Goal: Check status: Check status

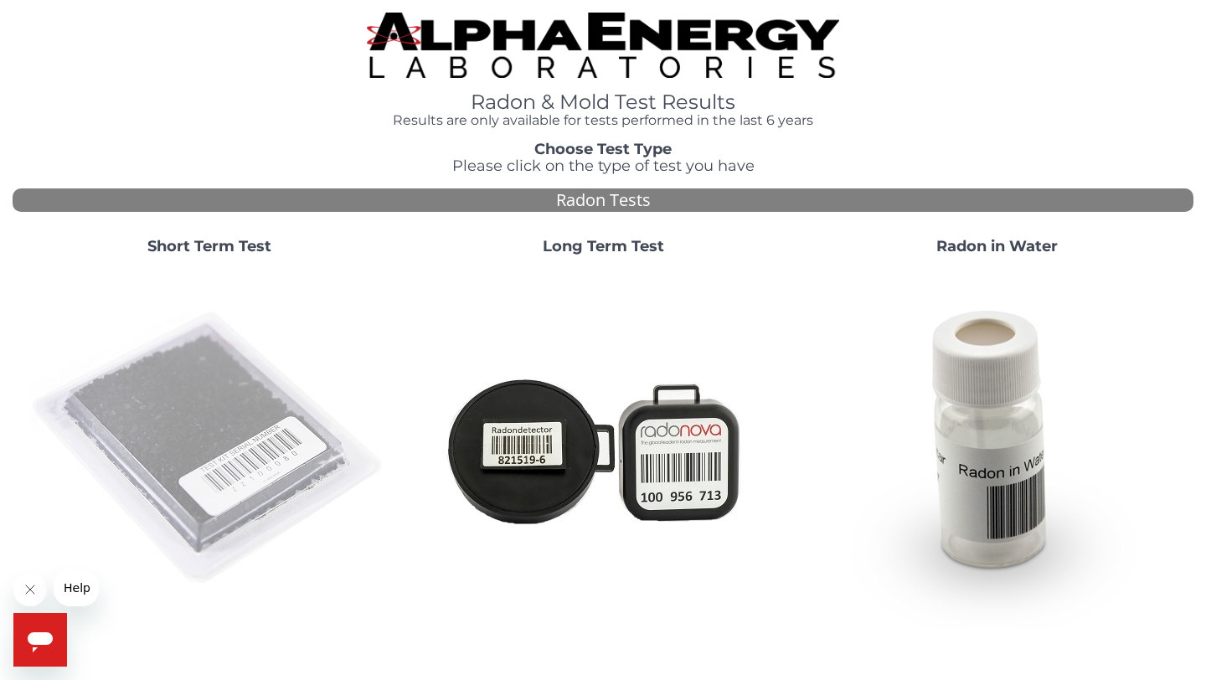
click at [184, 417] on img at bounding box center [209, 449] width 360 height 360
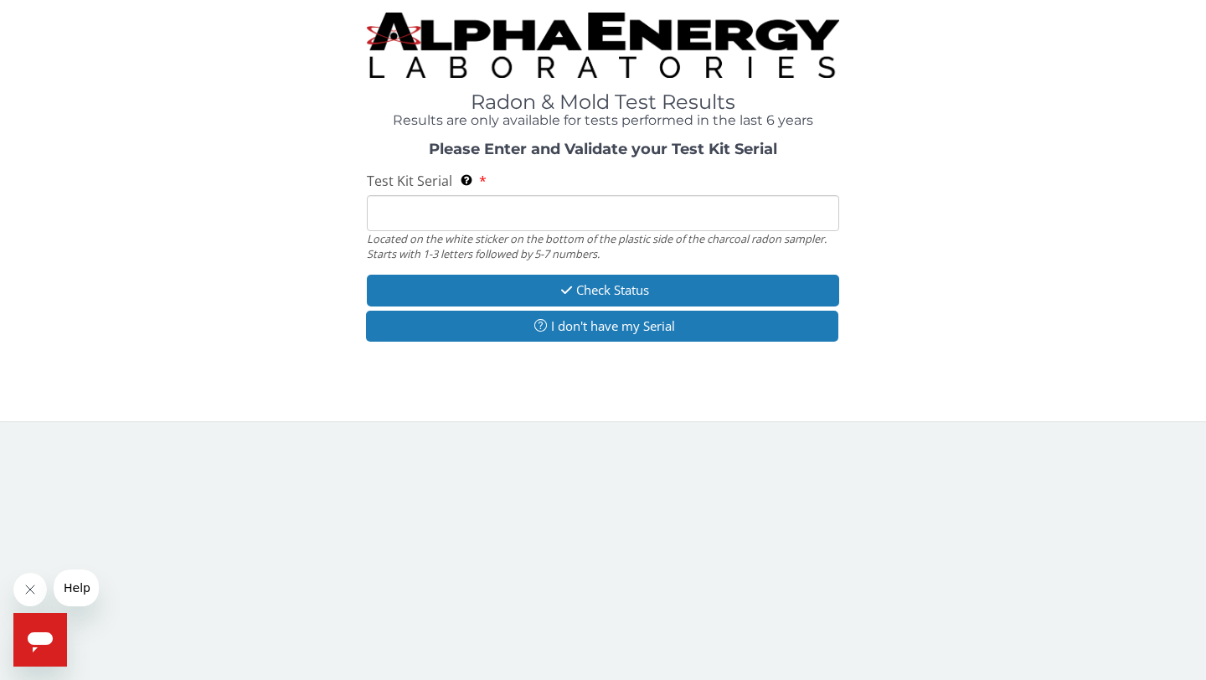
click at [390, 214] on input "Test Kit Serial Located on the white sticker on the bottom of the plastic side …" at bounding box center [603, 213] width 472 height 36
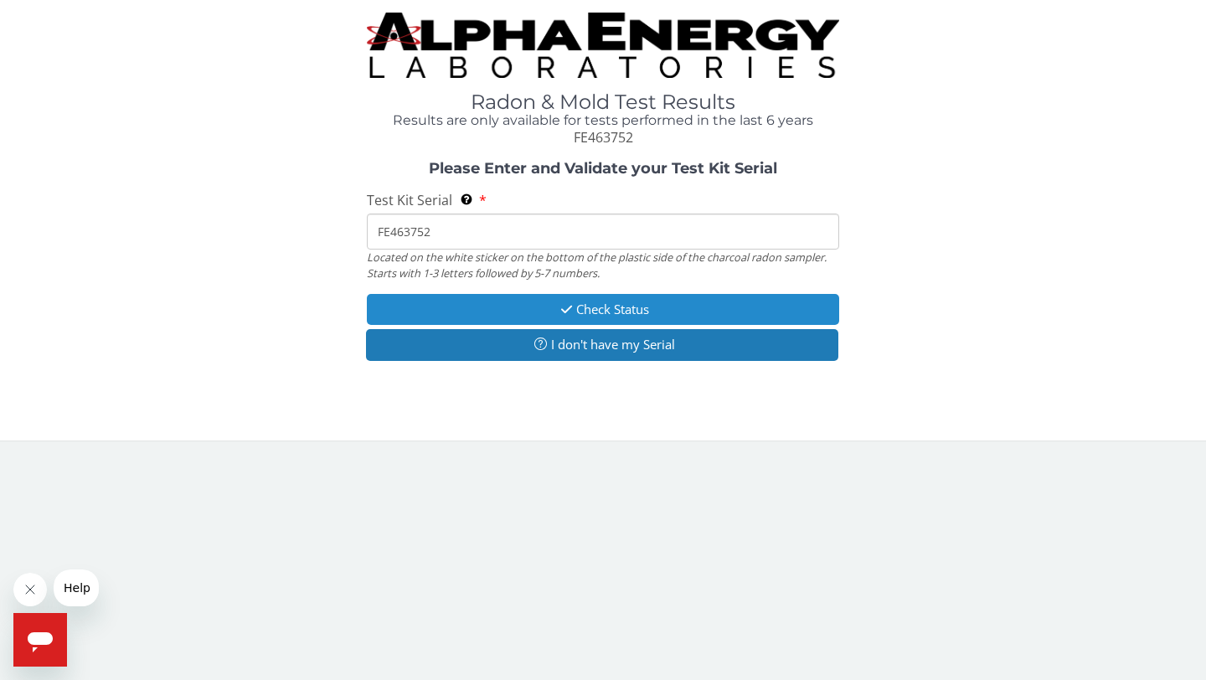
type input "FE463752"
click at [626, 301] on button "Check Status" at bounding box center [603, 309] width 472 height 31
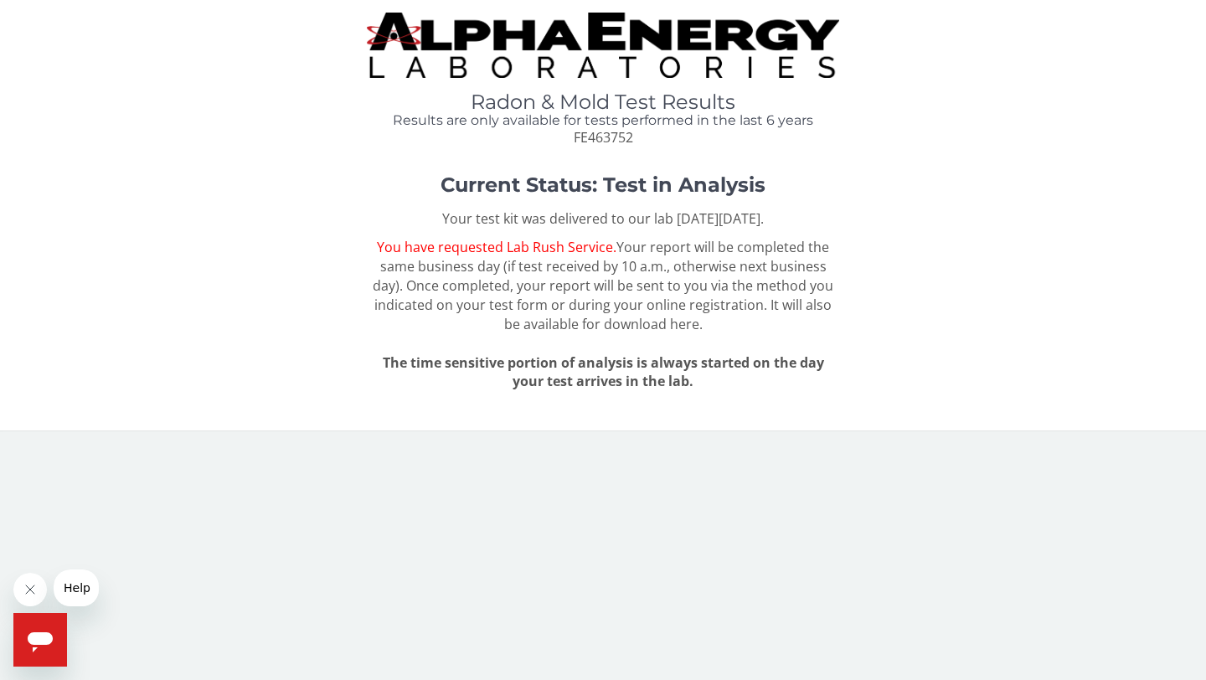
click at [34, 640] on icon "Open messaging window" at bounding box center [40, 642] width 25 height 20
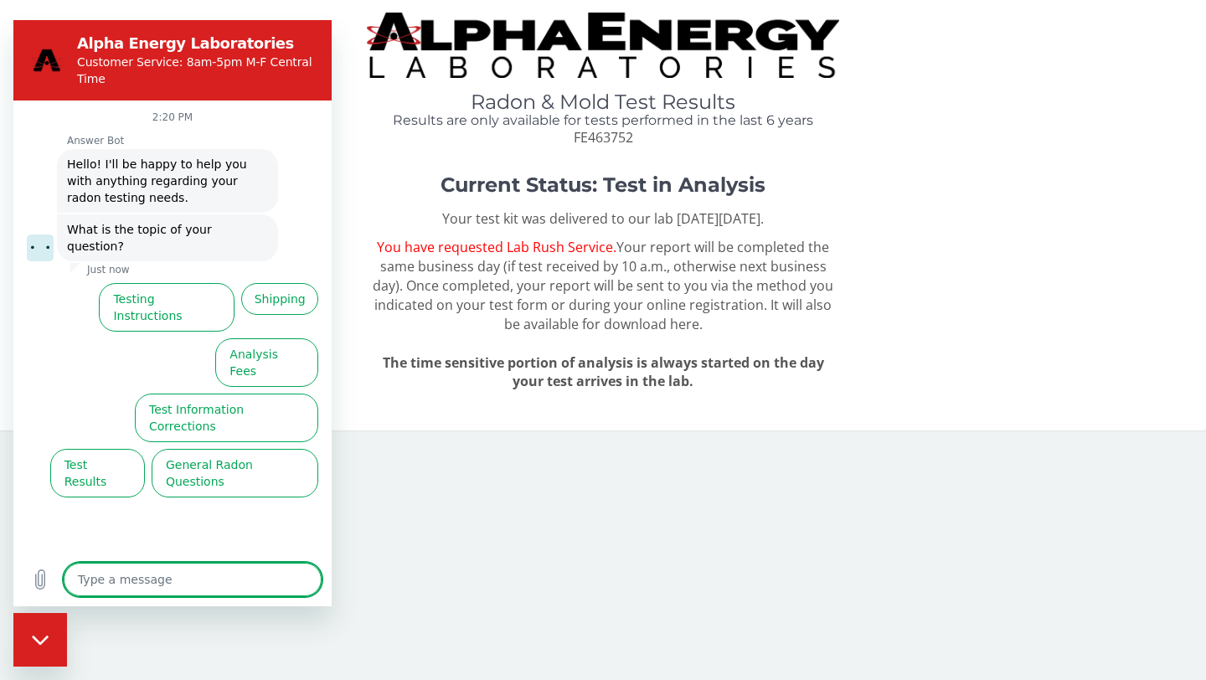
click at [419, 568] on body "Radon & Mold Test Results Results are only available for tests performed in the…" at bounding box center [603, 340] width 1206 height 680
click at [348, 182] on h1 "Current Status: Test in Analysis" at bounding box center [603, 185] width 945 height 22
click at [39, 646] on div "Close messaging window" at bounding box center [40, 640] width 50 height 50
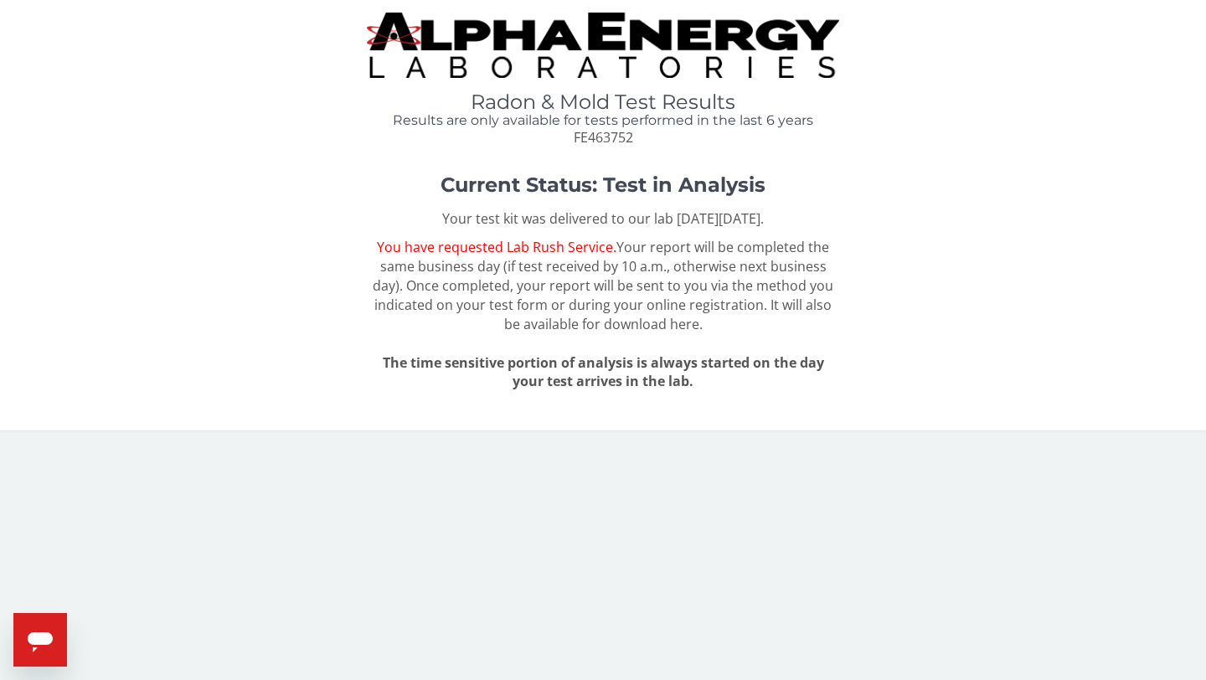
click at [44, 641] on icon "Open messaging window" at bounding box center [40, 642] width 25 height 20
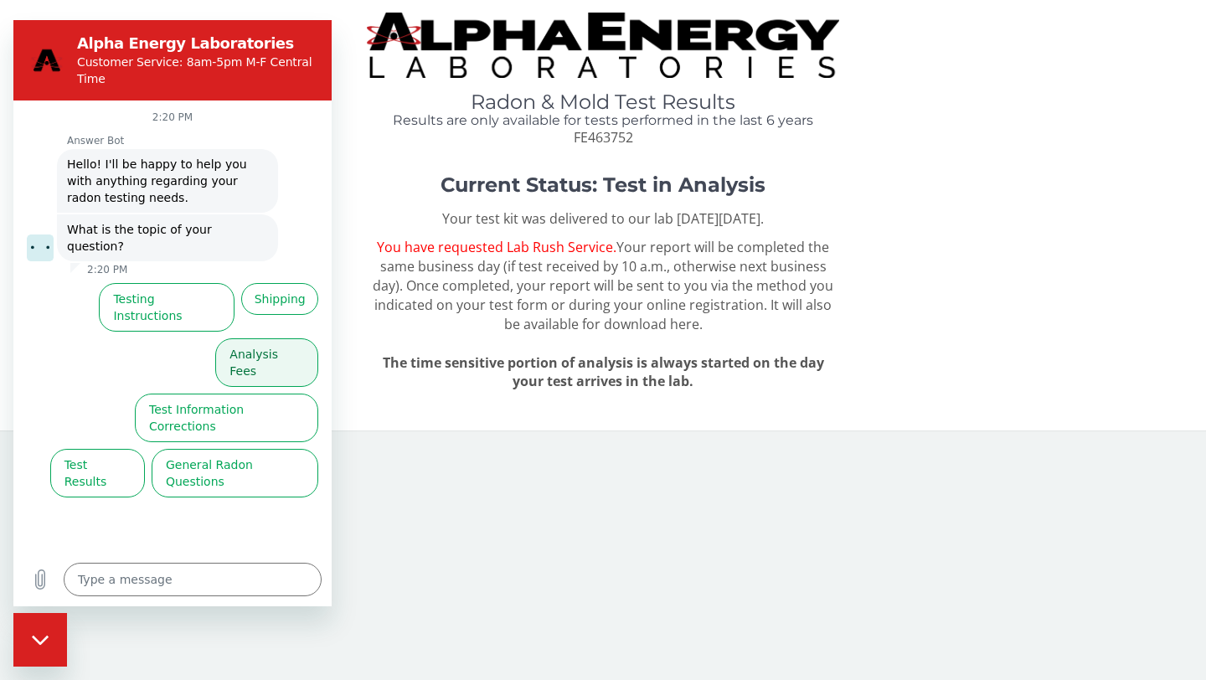
click at [272, 338] on button "Analysis Fees" at bounding box center [266, 362] width 103 height 49
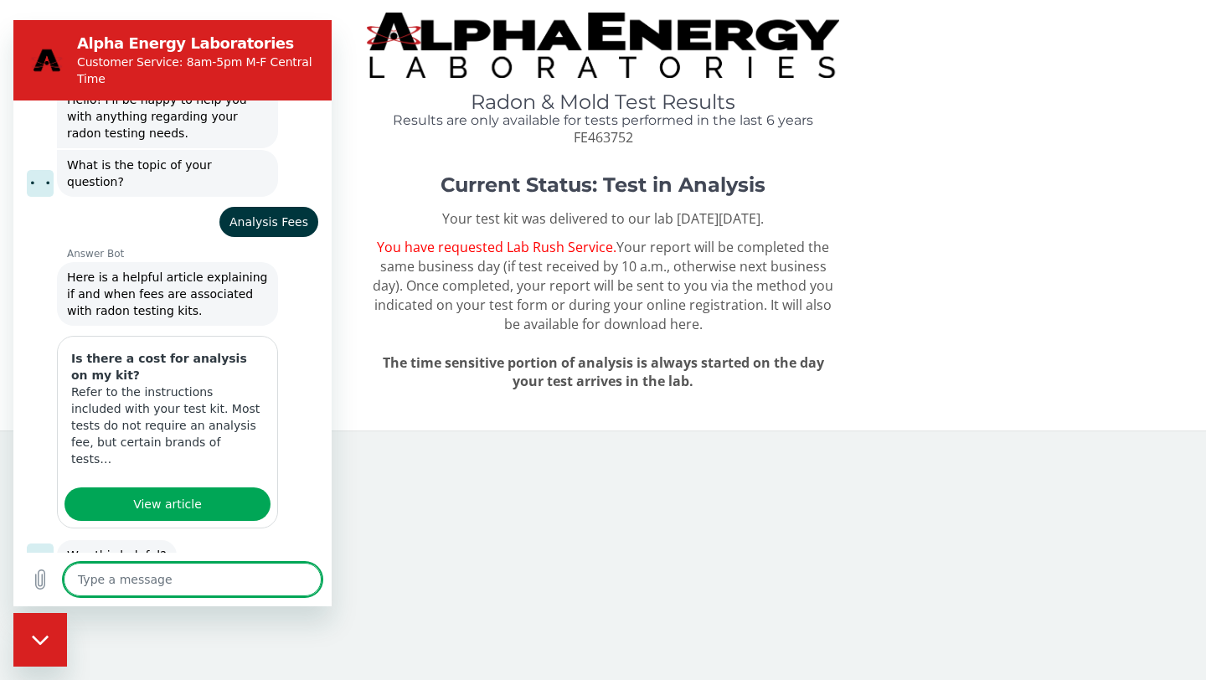
scroll to position [106, 0]
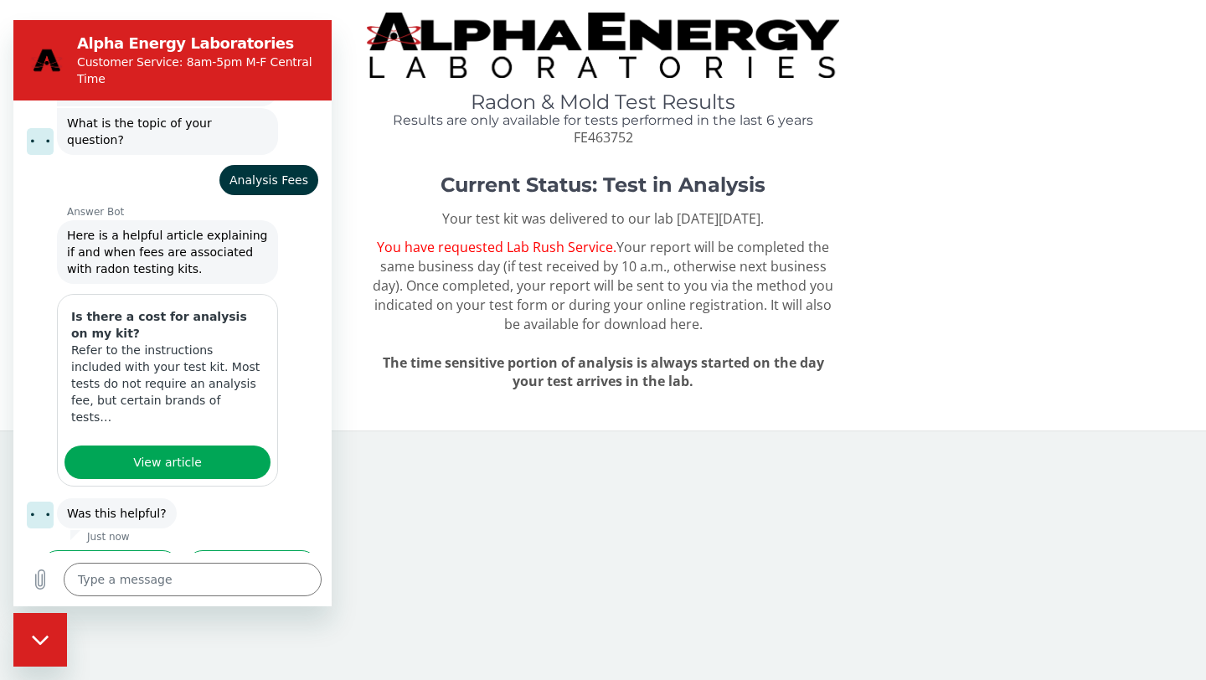
click at [42, 642] on icon "Close messaging window" at bounding box center [39, 639] width 17 height 9
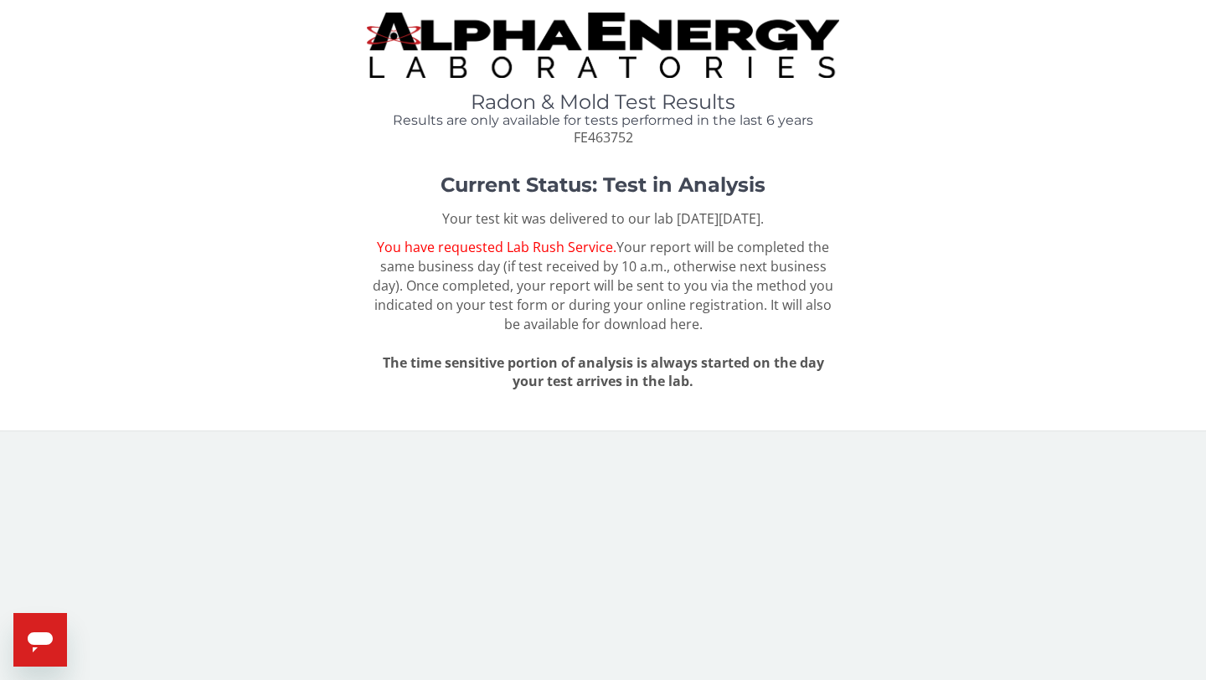
type textarea "x"
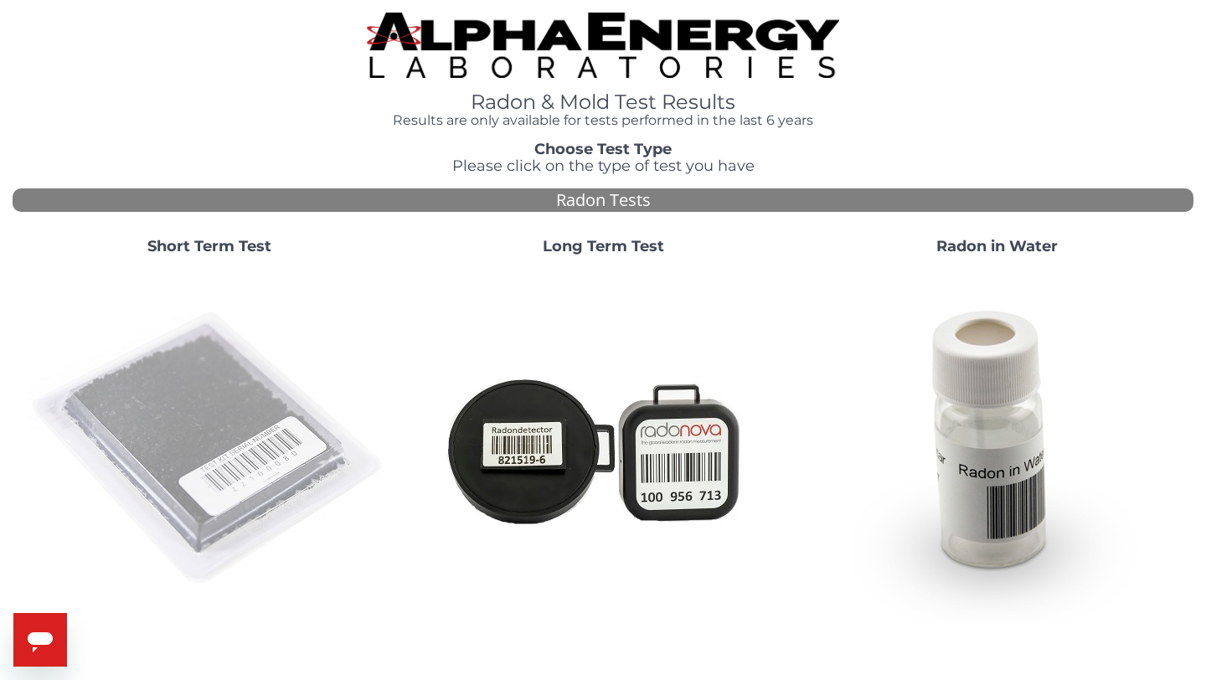
click at [192, 438] on img at bounding box center [209, 449] width 360 height 360
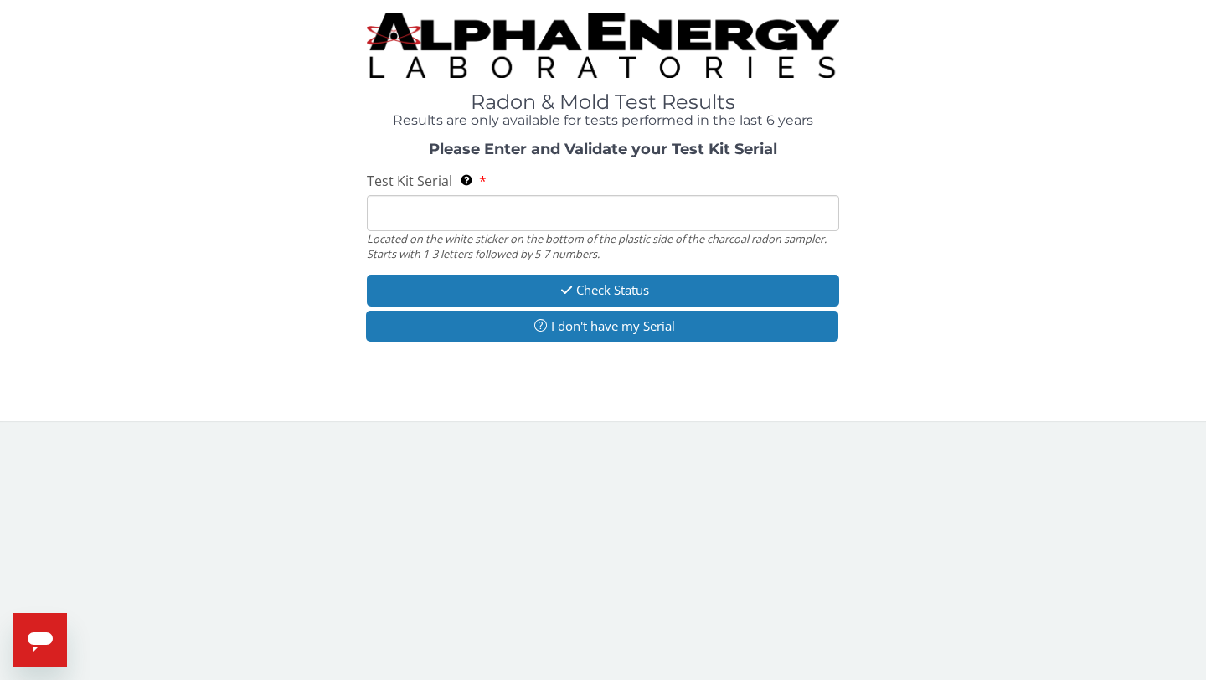
click at [405, 218] on input "Test Kit Serial Located on the white sticker on the bottom of the plastic side …" at bounding box center [603, 213] width 472 height 36
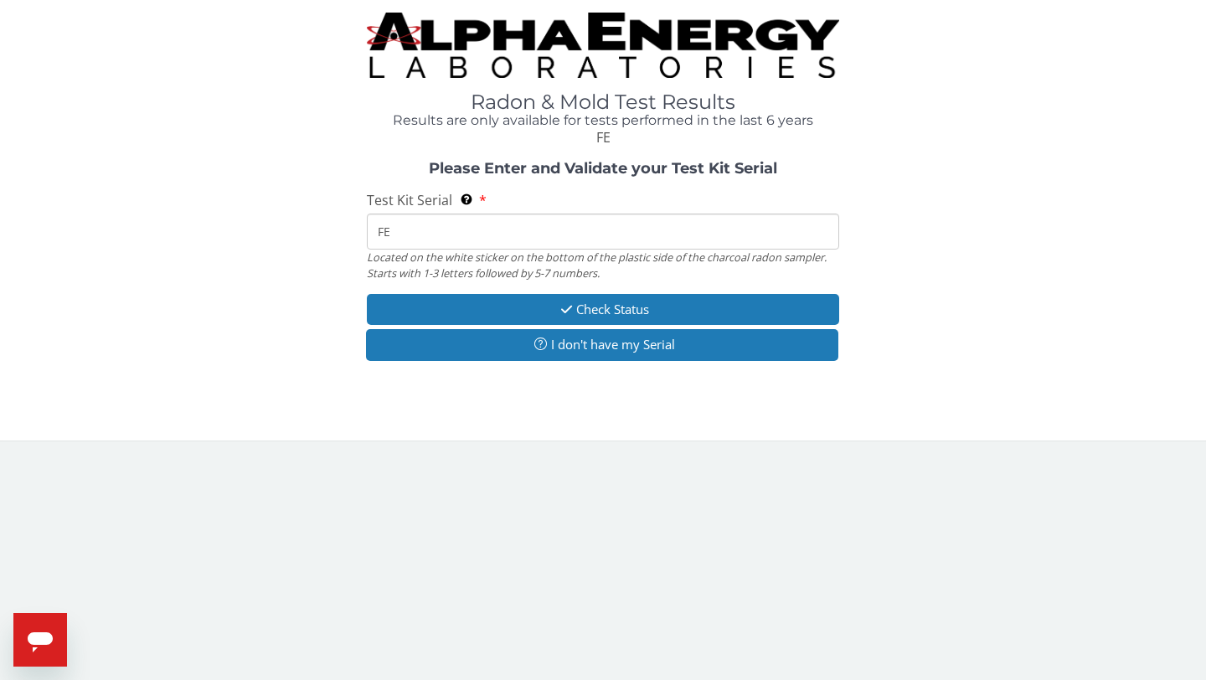
type input "FE463752"
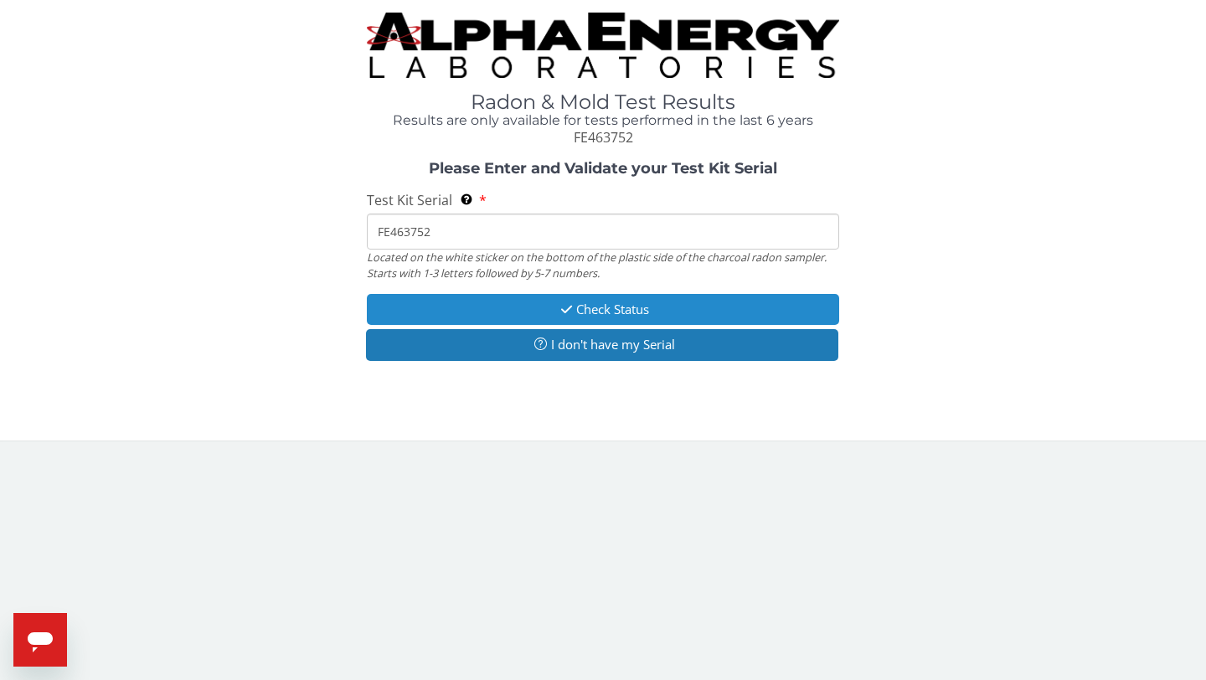
click at [601, 310] on button "Check Status" at bounding box center [603, 309] width 472 height 31
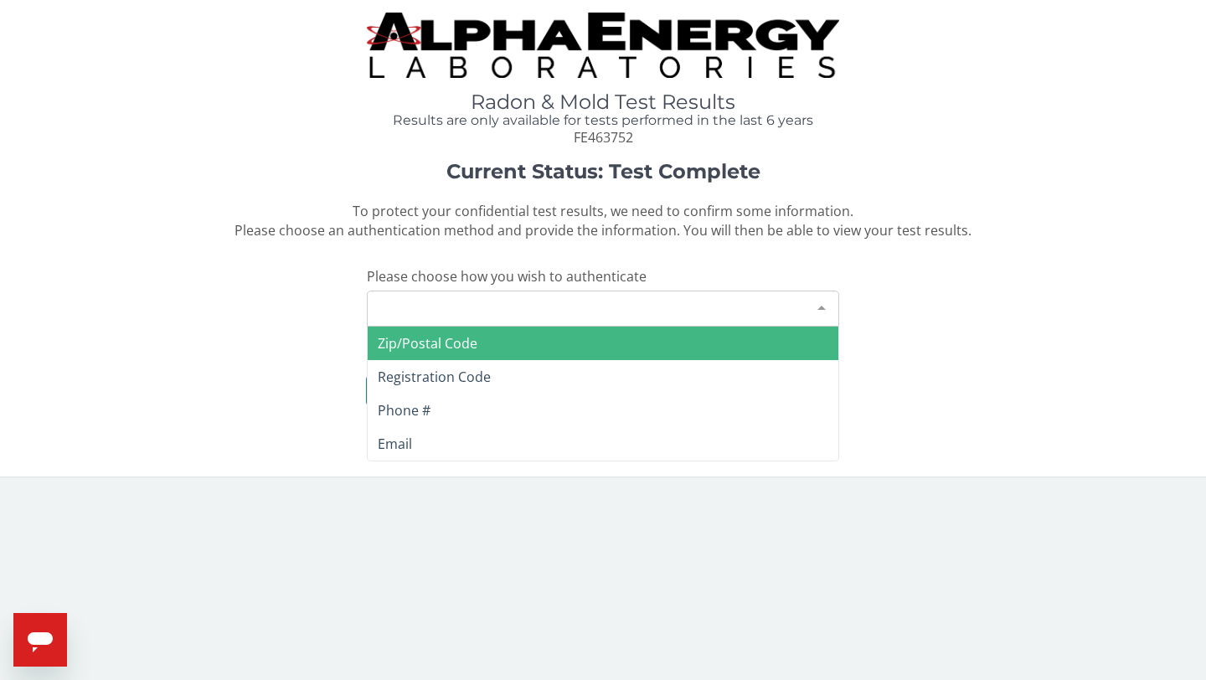
click at [821, 308] on div at bounding box center [822, 308] width 34 height 32
click at [555, 345] on span "Zip/Postal Code" at bounding box center [603, 344] width 471 height 34
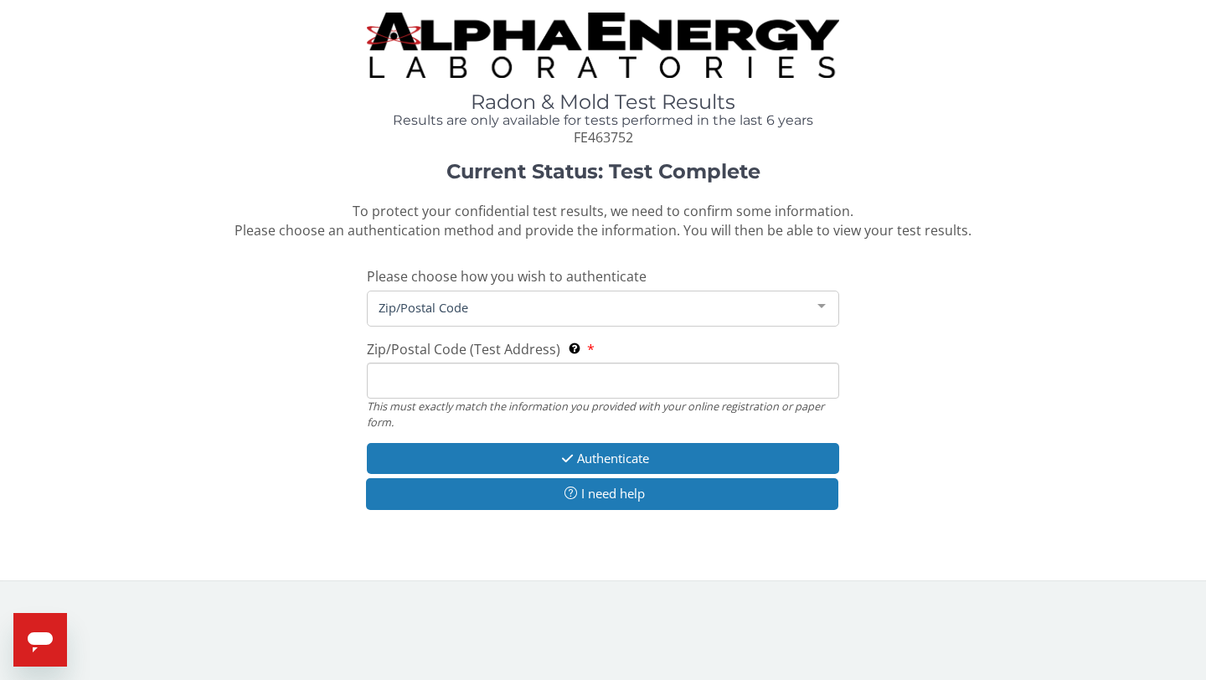
click at [436, 390] on input "Zip/Postal Code (Test Address) This must exactly match the information you prov…" at bounding box center [603, 381] width 472 height 36
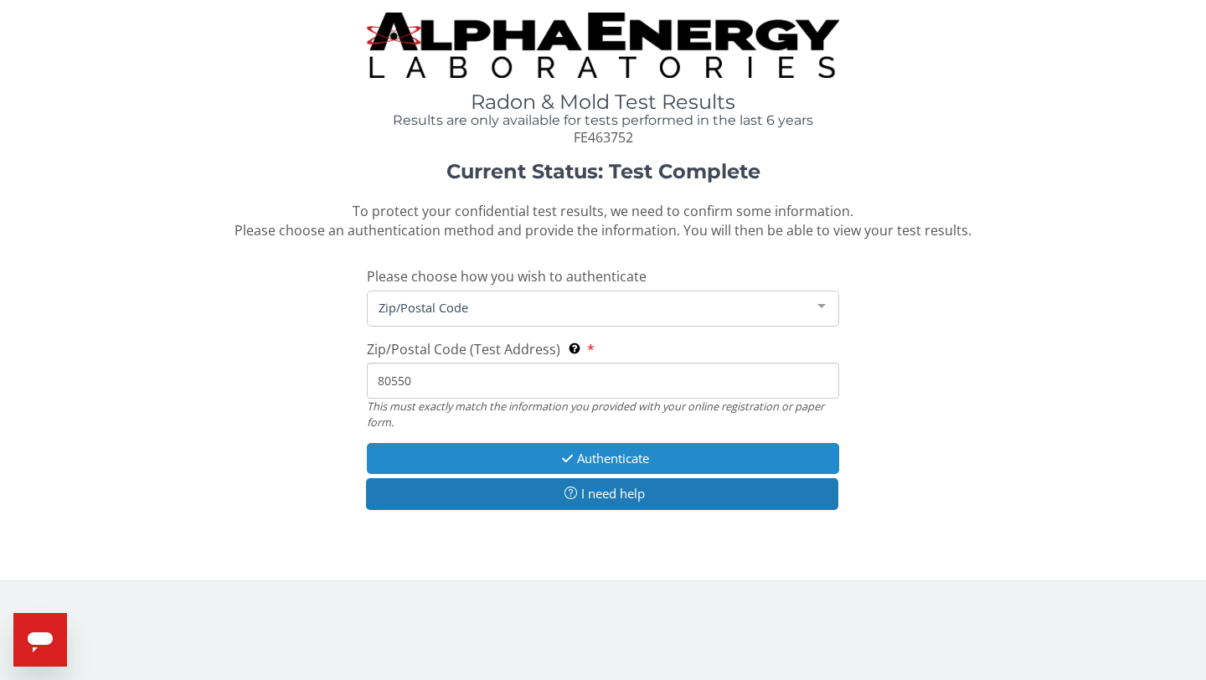
type input "80550"
click at [617, 461] on button "Authenticate" at bounding box center [603, 458] width 472 height 31
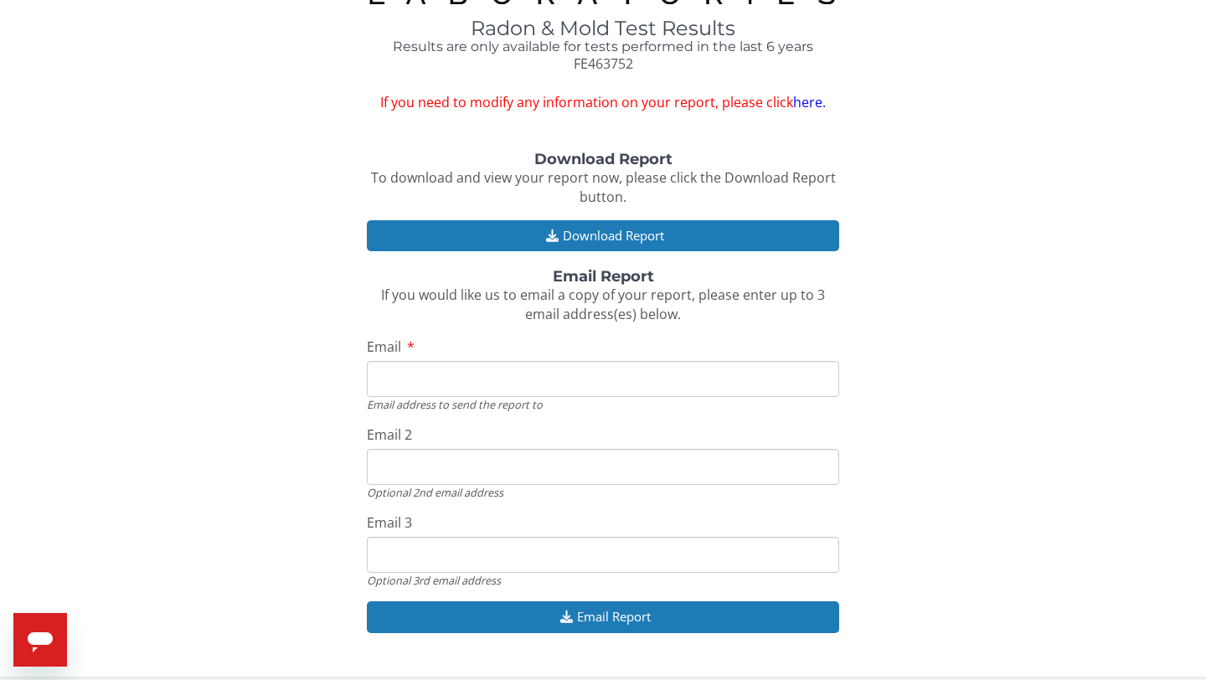
scroll to position [87, 0]
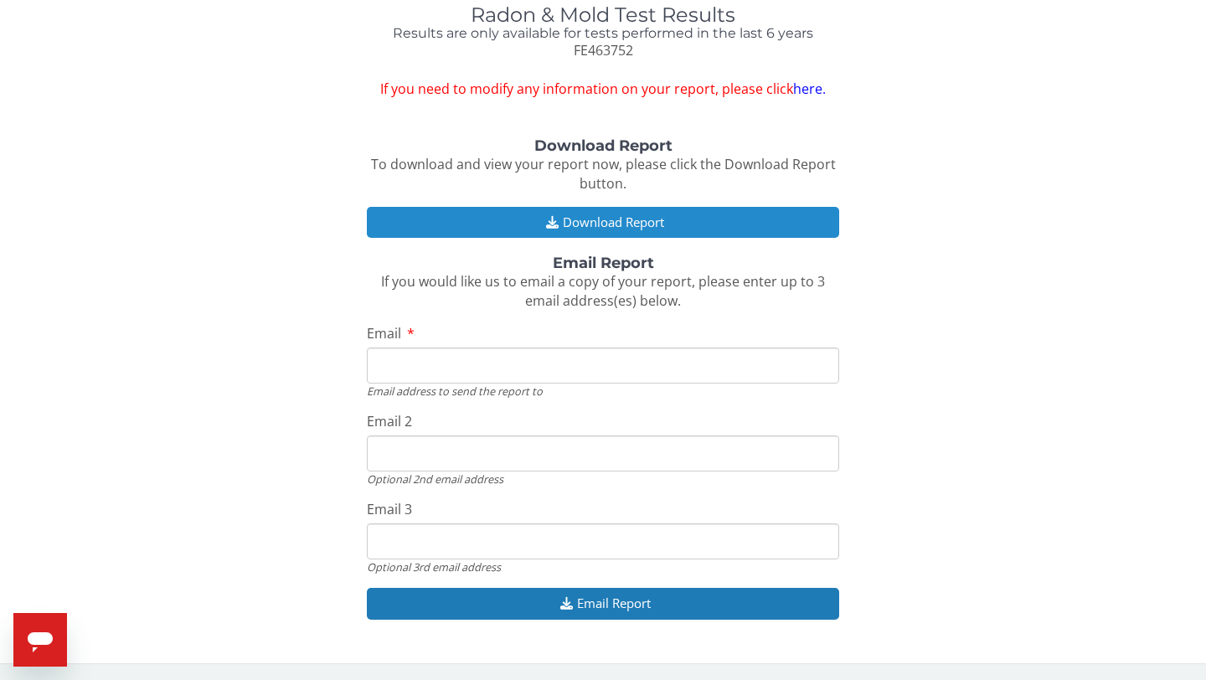
click at [586, 218] on button "Download Report" at bounding box center [603, 222] width 472 height 31
